Goal: Task Accomplishment & Management: Manage account settings

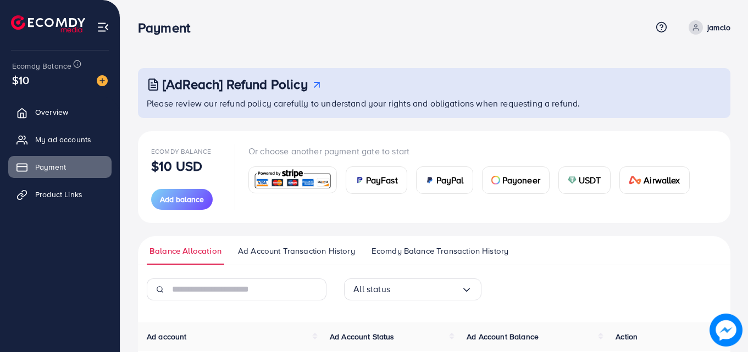
scroll to position [123, 0]
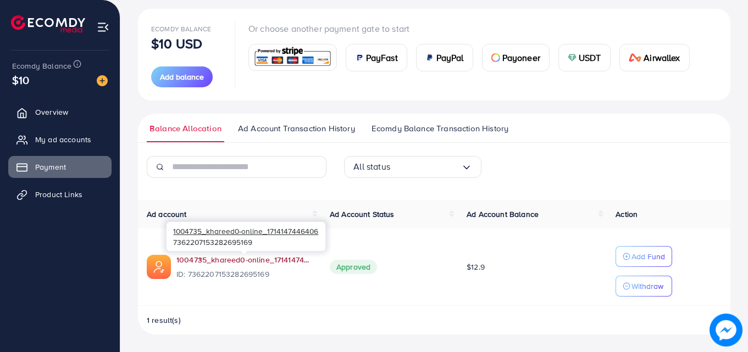
click at [217, 259] on link "1004735_khareed0-online_1714147446406" at bounding box center [244, 259] width 136 height 11
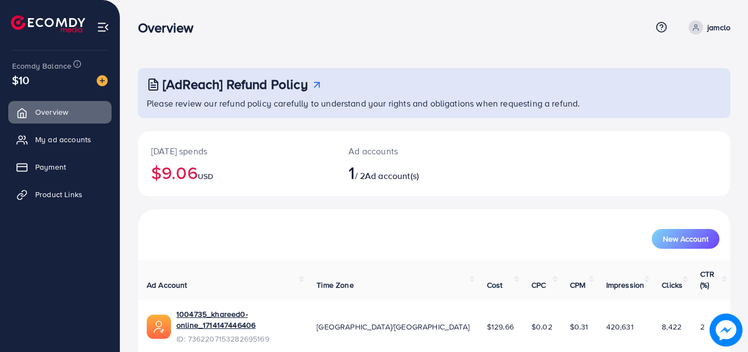
scroll to position [26, 0]
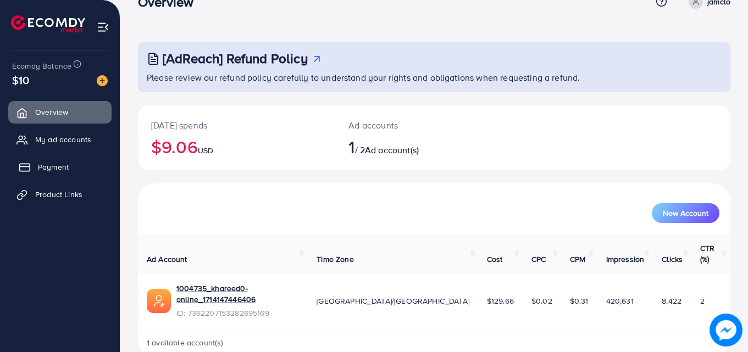
click at [66, 166] on span "Payment" at bounding box center [53, 167] width 31 height 11
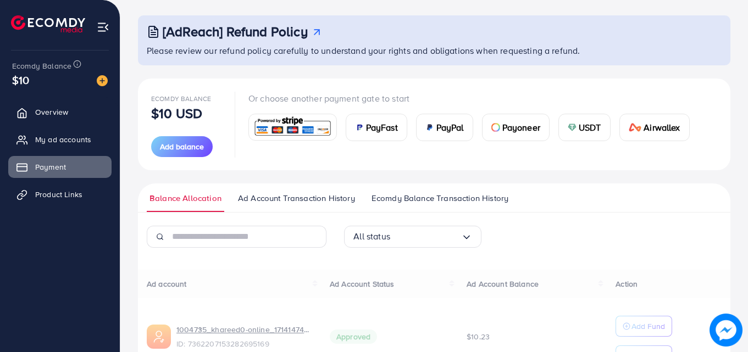
scroll to position [123, 0]
